Goal: Task Accomplishment & Management: Manage account settings

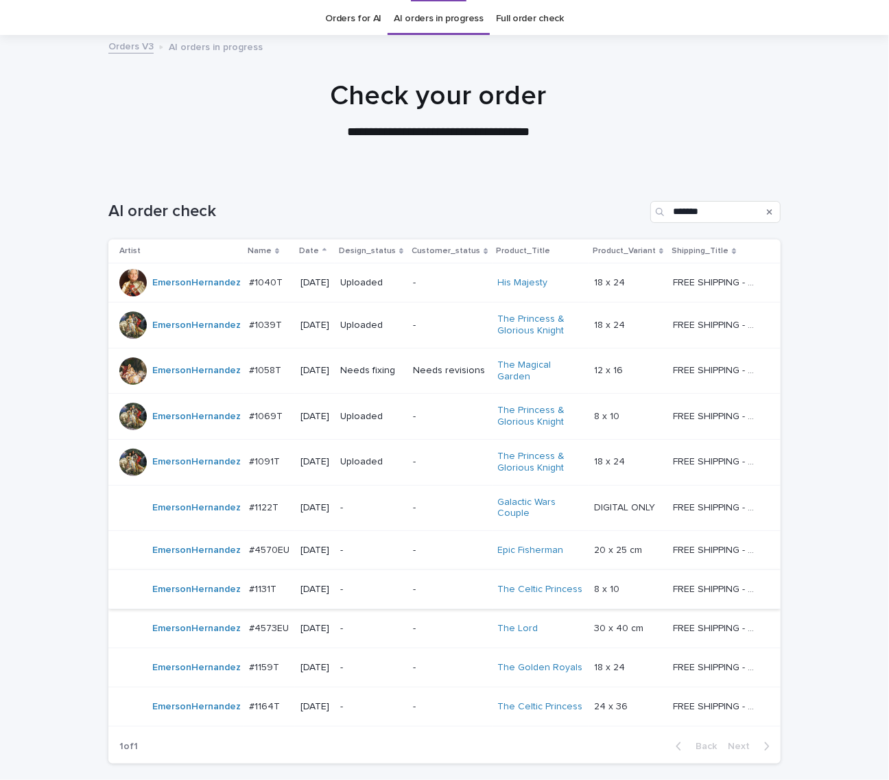
scroll to position [114, 0]
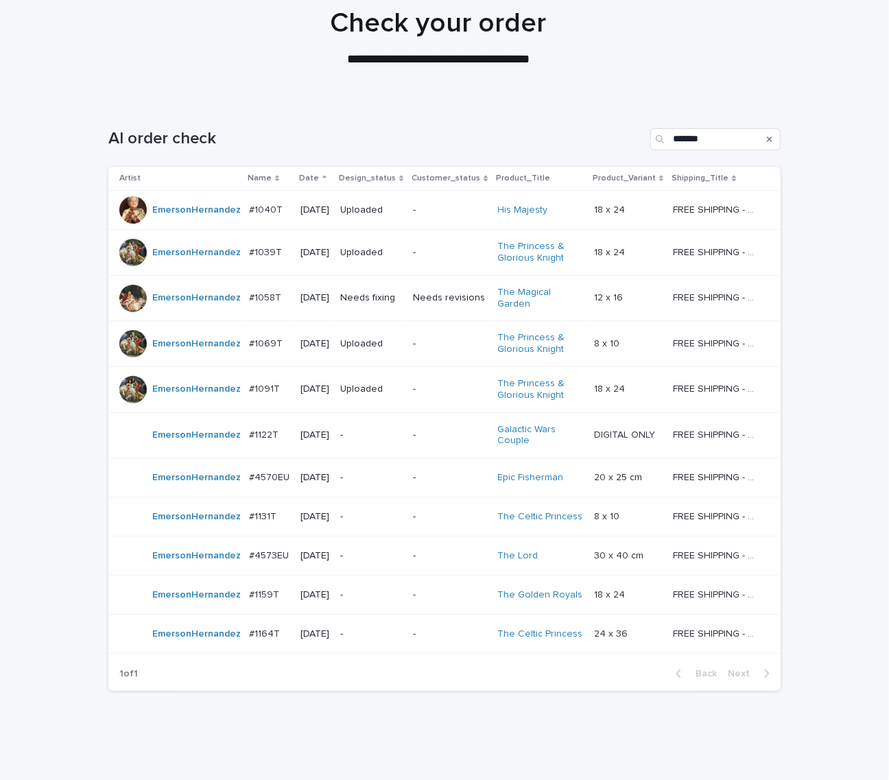
click at [38, 362] on div "Loading... Saving… Loading... Saving… AI order check ******* Artist Name Date D…" at bounding box center [444, 435] width 889 height 669
click at [347, 305] on td "Needs fixing" at bounding box center [371, 298] width 73 height 46
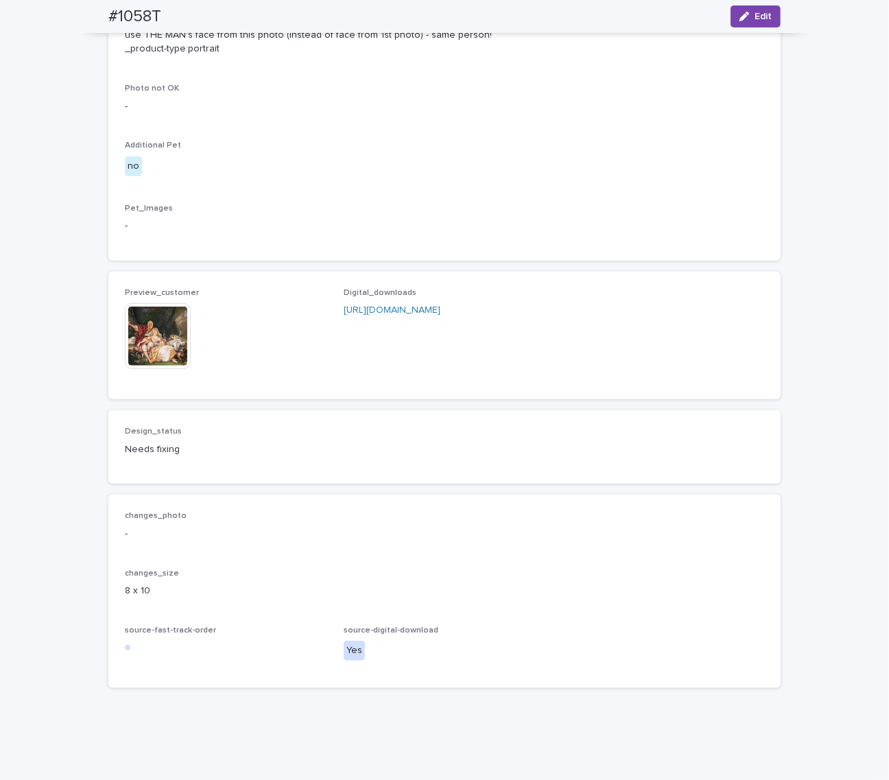
scroll to position [743, 0]
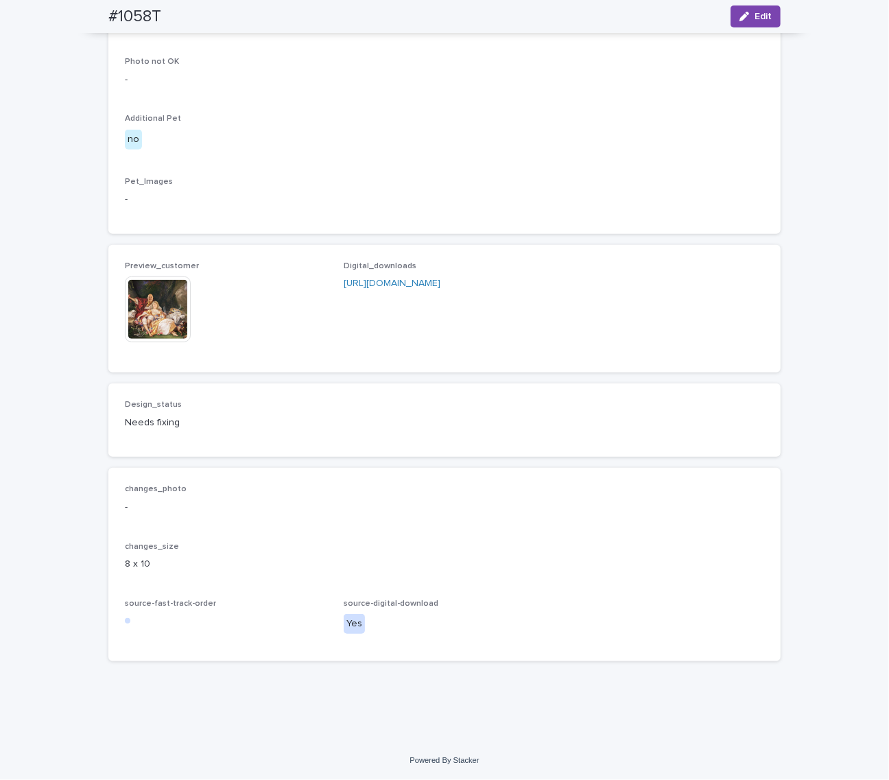
click at [156, 342] on img at bounding box center [158, 309] width 66 height 66
click at [598, 217] on div "Client_Images Uploaded left photo: [URL][DOMAIN_NAME] _Uploaded left photo (dir…" at bounding box center [444, 80] width 639 height 274
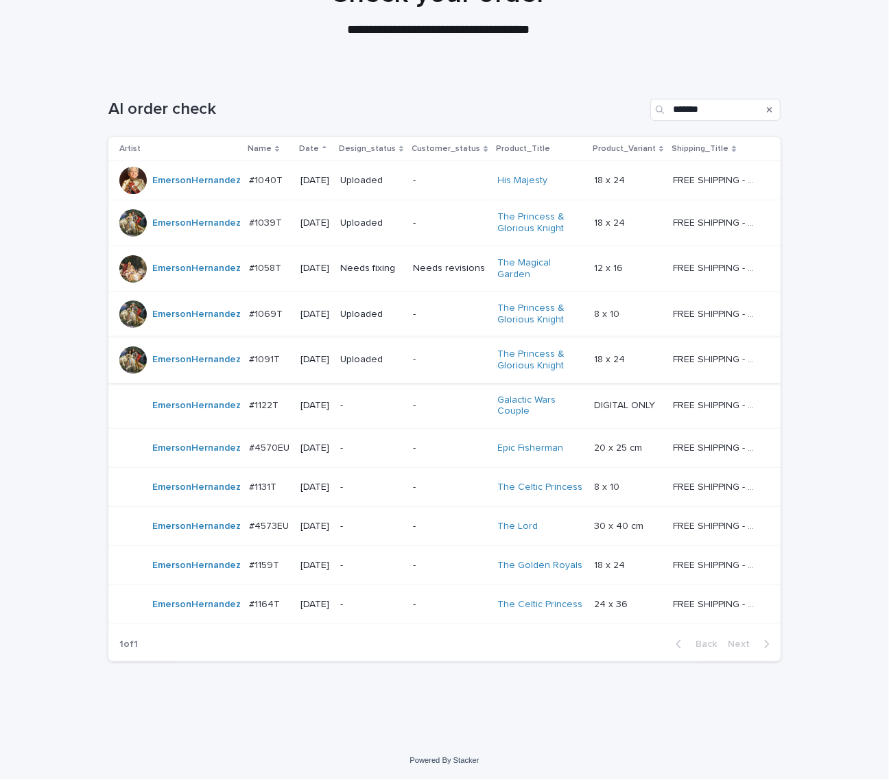
scroll to position [152, 0]
click at [844, 518] on div "Loading... Saving… Loading... Saving… AI order check ******* Artist Name Date D…" at bounding box center [444, 405] width 889 height 669
click at [372, 402] on p "-" at bounding box center [371, 406] width 62 height 12
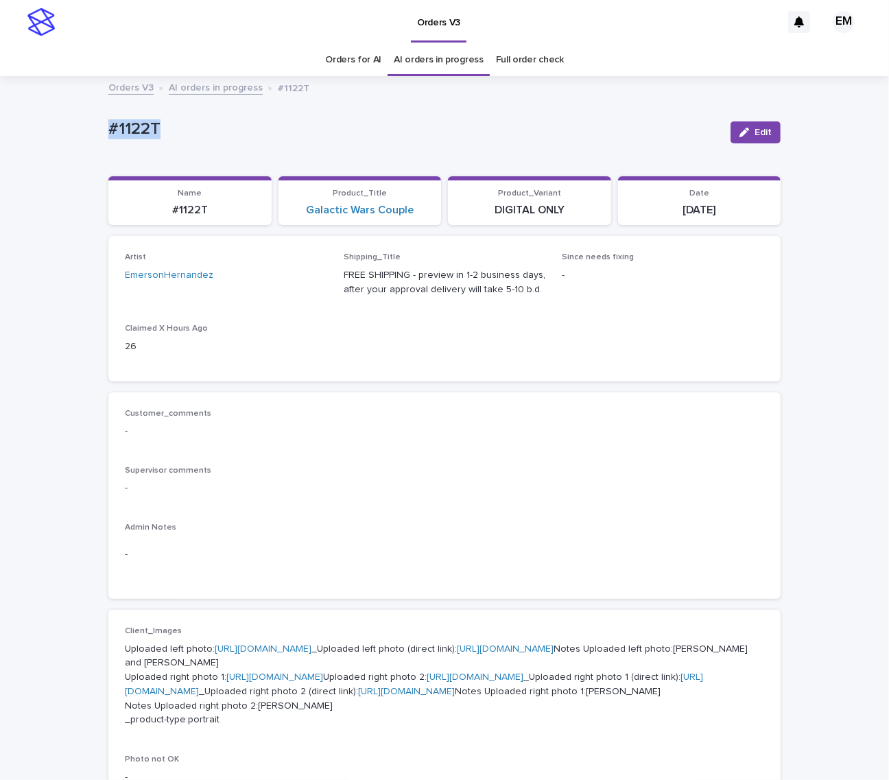
drag, startPoint x: 210, startPoint y: 132, endPoint x: 49, endPoint y: 134, distance: 160.5
click at [57, 132] on div "Loading... Saving… Loading... Saving… #1122T Edit #1122T Edit Sorry, there was …" at bounding box center [444, 730] width 889 height 1307
copy p "#1122T"
click at [497, 123] on p "#1122T" at bounding box center [413, 129] width 611 height 20
copy p "#1122T"
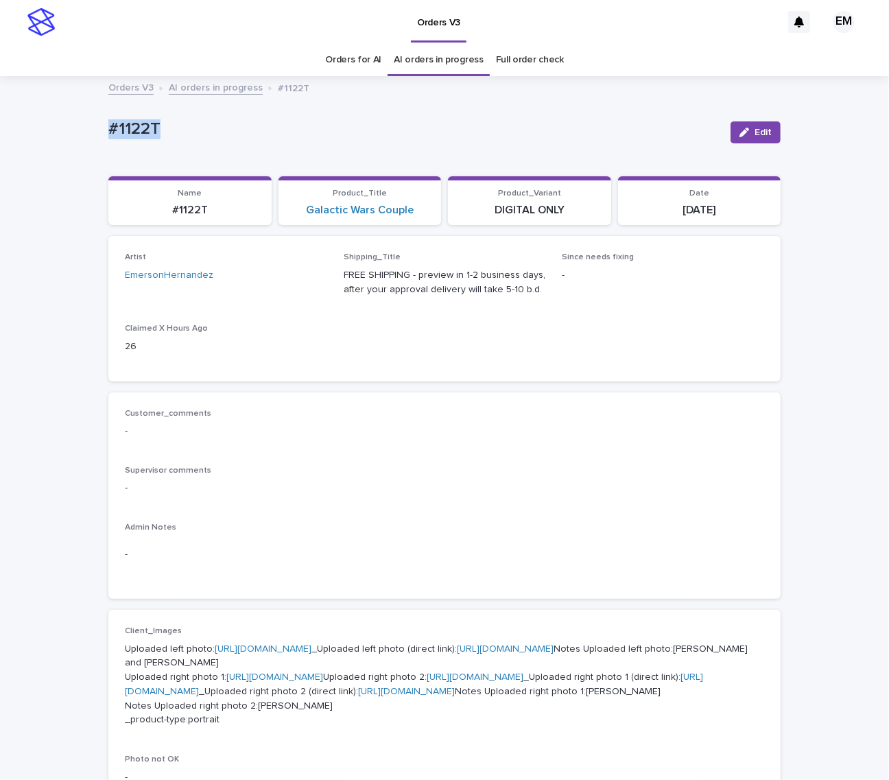
copy p "#1122T"
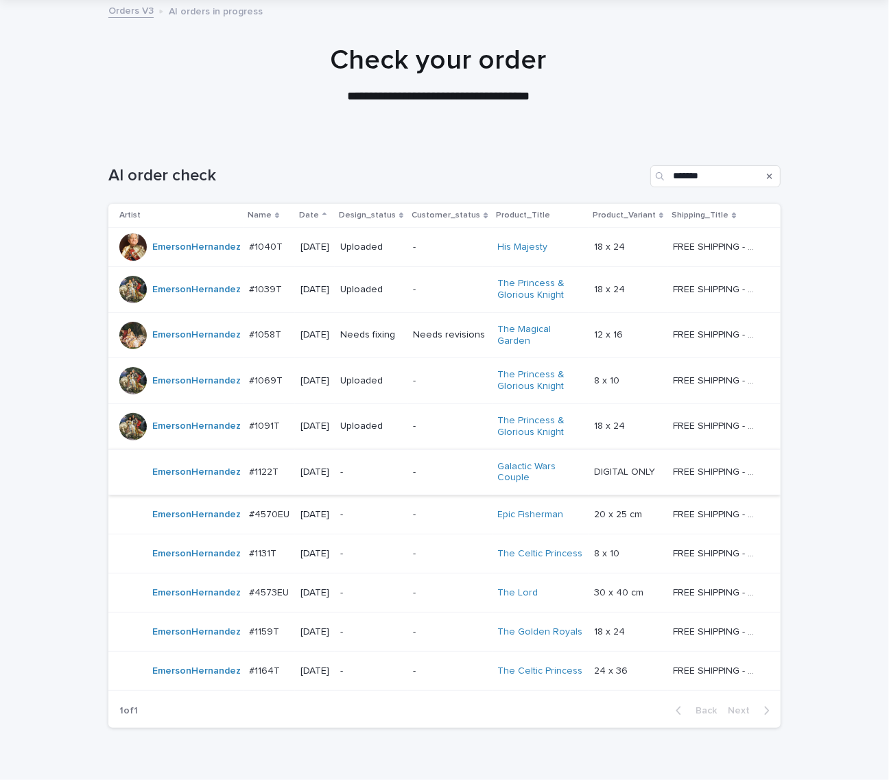
scroll to position [152, 0]
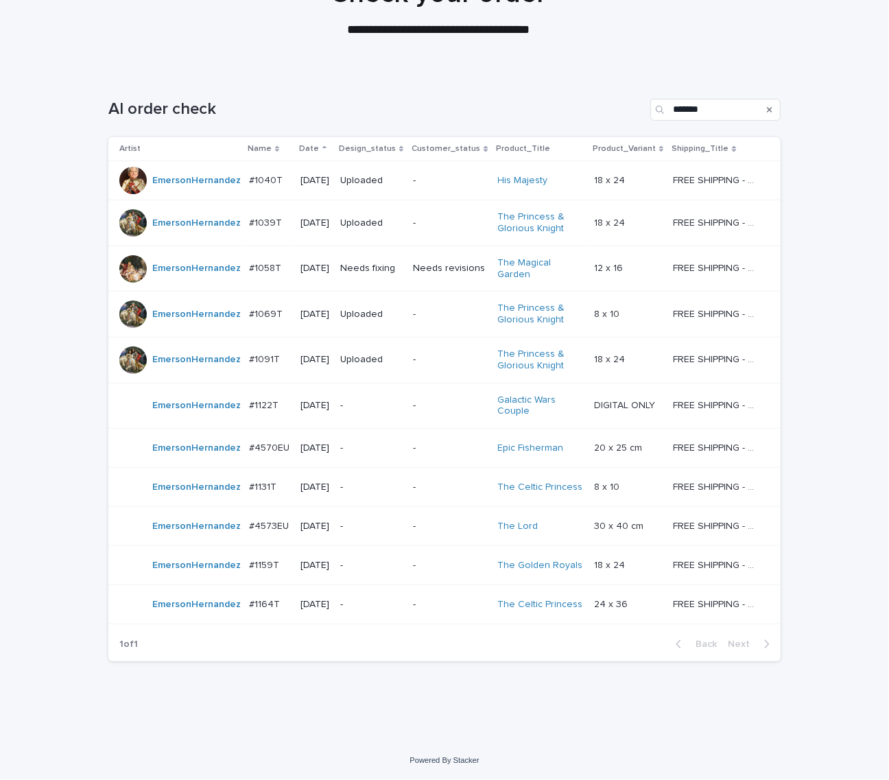
click at [402, 442] on p "-" at bounding box center [371, 448] width 62 height 12
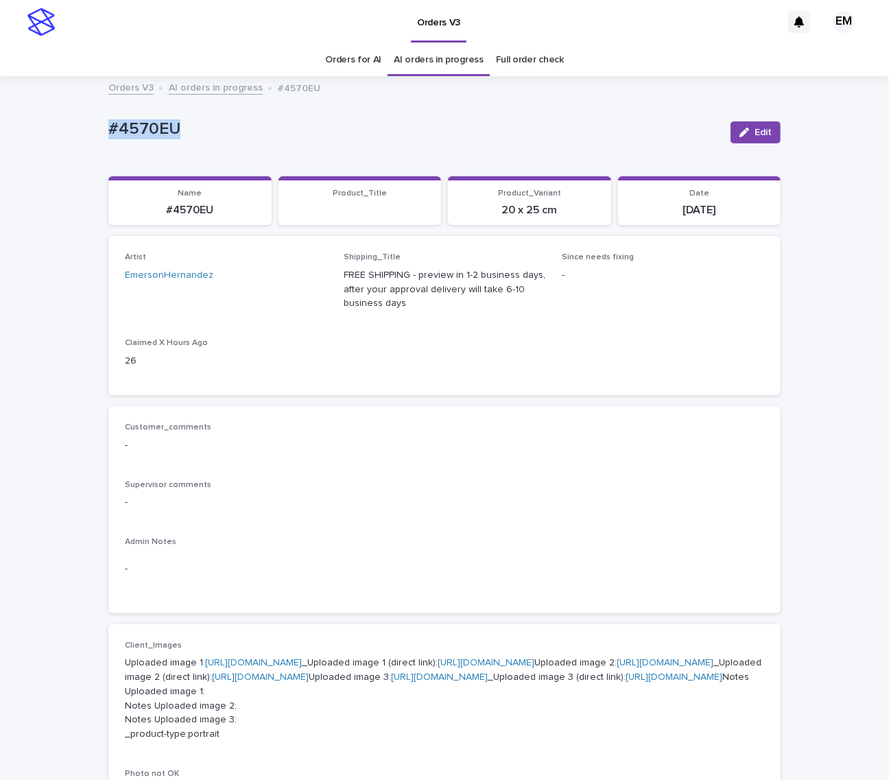
drag, startPoint x: 233, startPoint y: 128, endPoint x: 77, endPoint y: 173, distance: 162.1
click at [42, 126] on div "Loading... Saving… Loading... Saving… #4570EU Edit #4570EU Edit Sorry, there wa…" at bounding box center [444, 737] width 889 height 1321
copy p "#4570EU"
click at [610, 329] on div "Artist EmersonHernandez Shipping_Title FREE SHIPPING - preview in 1-2 business …" at bounding box center [444, 315] width 639 height 126
drag, startPoint x: 80, startPoint y: 122, endPoint x: 41, endPoint y: 121, distance: 39.1
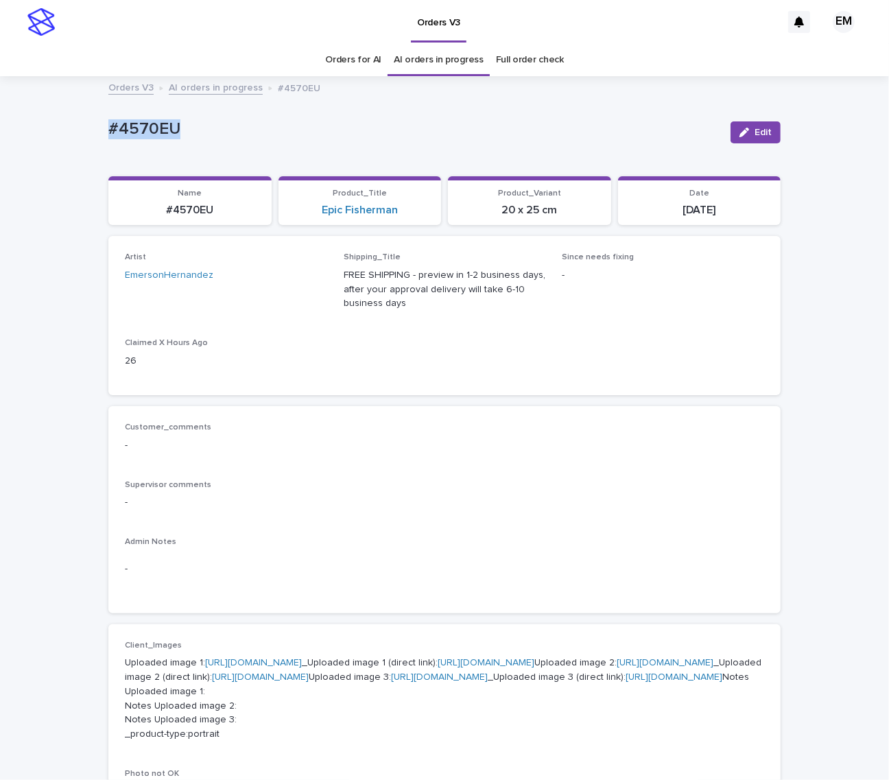
click at [45, 121] on div "Loading... Saving… Loading... Saving… #4570EU Edit #4570EU Edit Sorry, there wa…" at bounding box center [444, 737] width 889 height 1321
copy p "#4570EU"
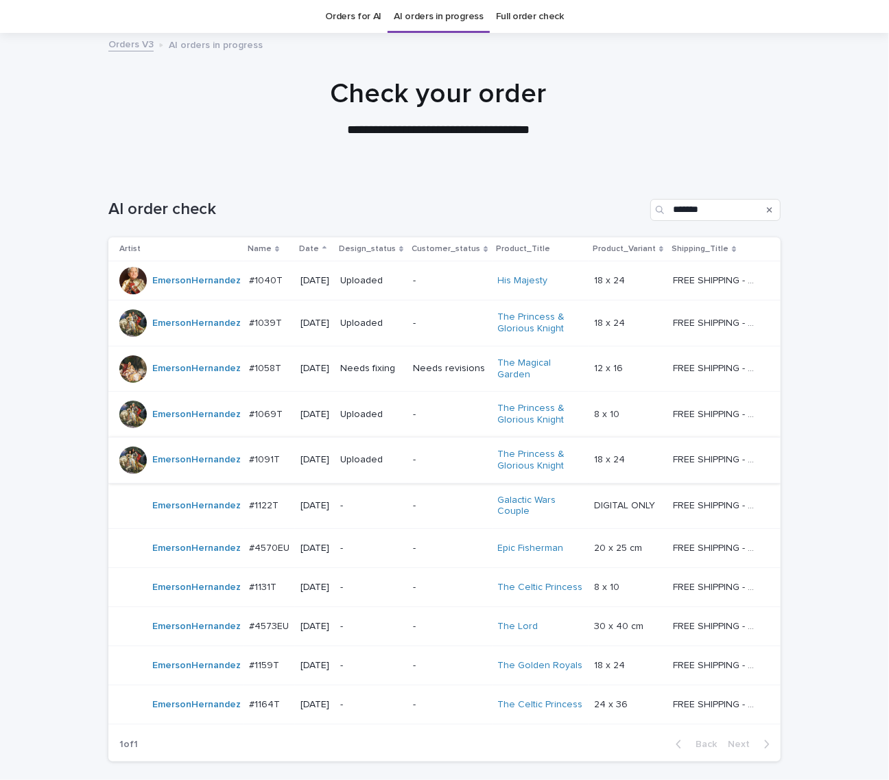
scroll to position [152, 0]
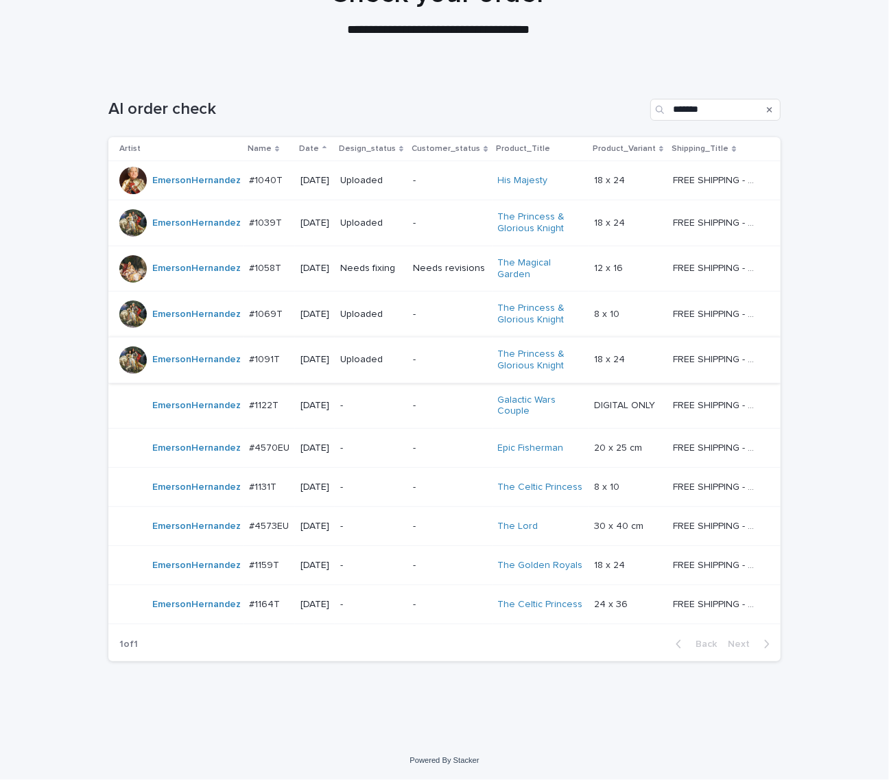
click at [385, 481] on p "-" at bounding box center [371, 487] width 62 height 12
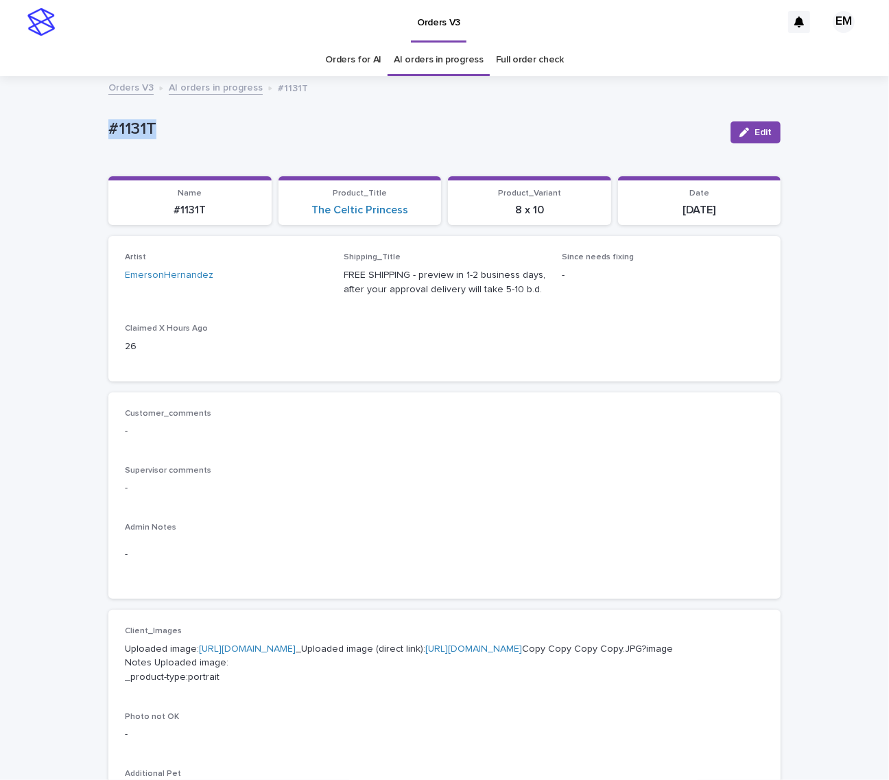
drag, startPoint x: 189, startPoint y: 128, endPoint x: 39, endPoint y: 117, distance: 150.6
click at [45, 115] on div "Loading... Saving… Loading... Saving… #1131T Edit #1131T Edit Sorry, there was …" at bounding box center [444, 709] width 889 height 1264
copy p "#1131T"
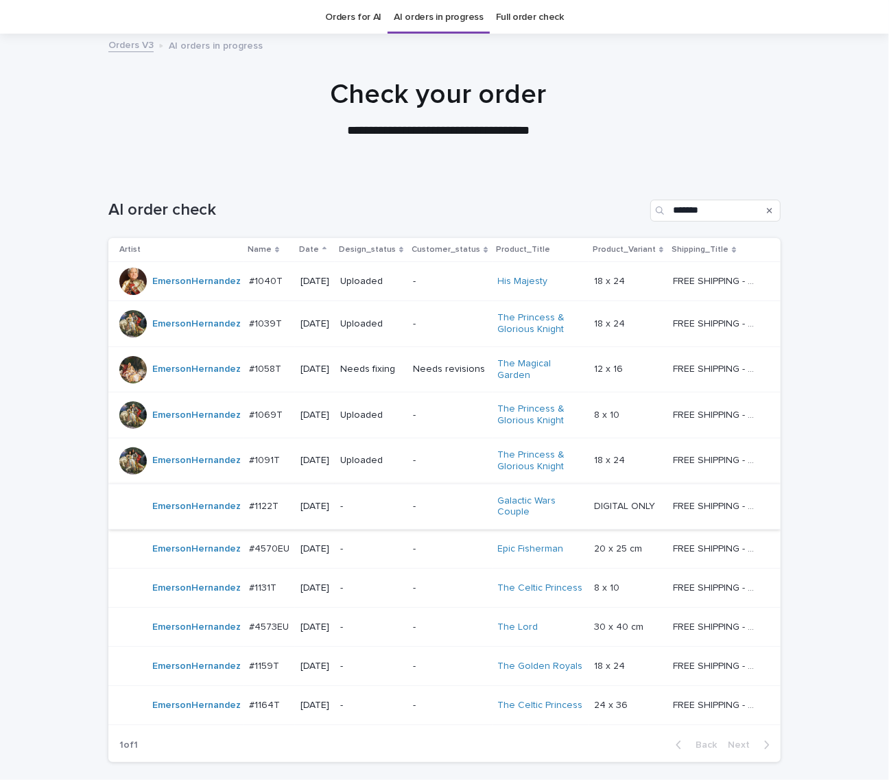
scroll to position [152, 0]
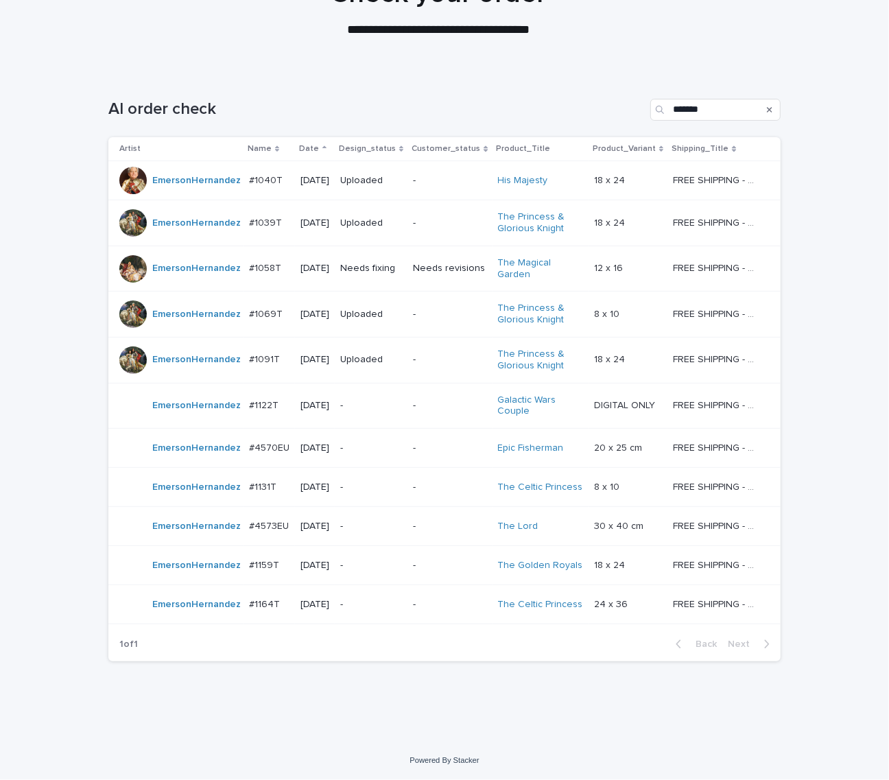
click at [453, 518] on div "-" at bounding box center [449, 525] width 73 height 14
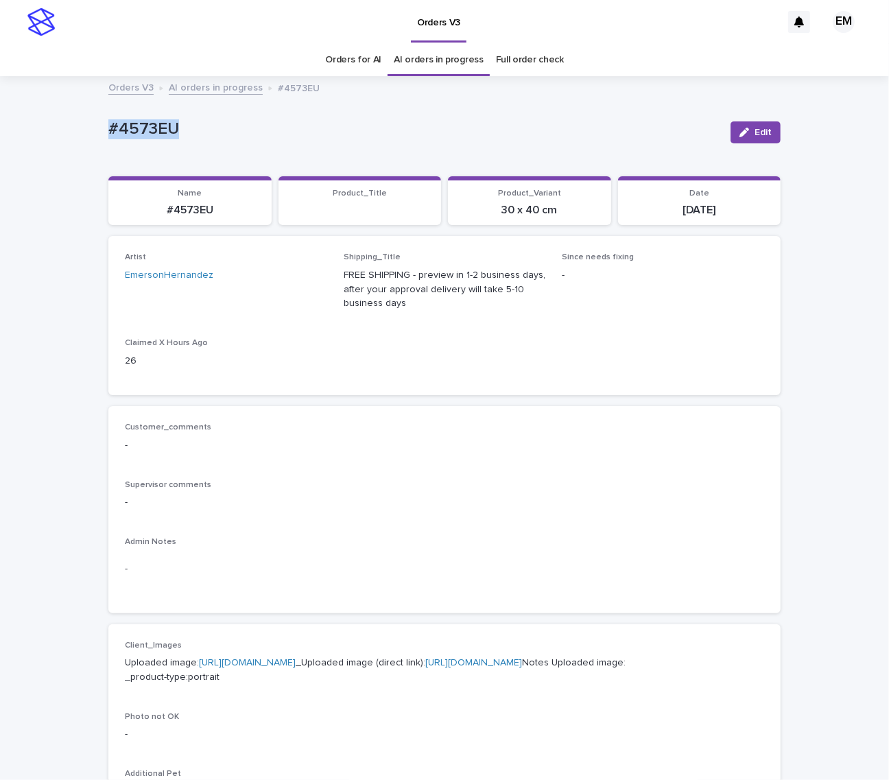
click at [25, 129] on div "Loading... Saving… Loading... Saving… #4573EU Edit #4573EU Edit Sorry, there wa…" at bounding box center [444, 709] width 889 height 1264
